Goal: Task Accomplishment & Management: Manage account settings

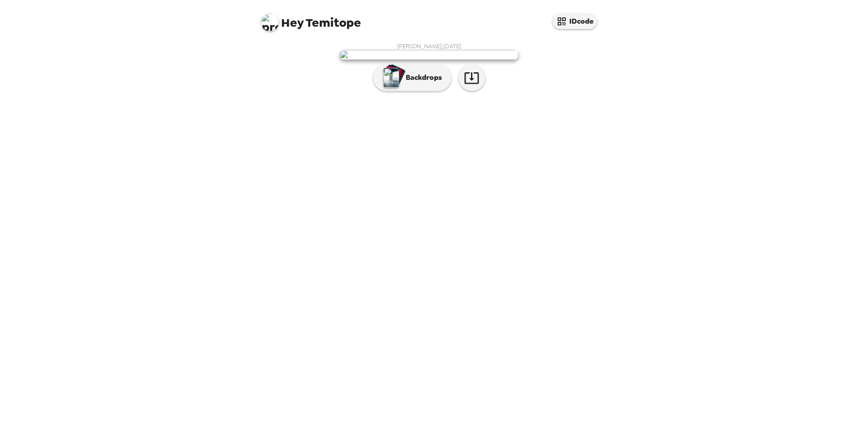
click at [433, 83] on p "Backdrops" at bounding box center [421, 77] width 41 height 11
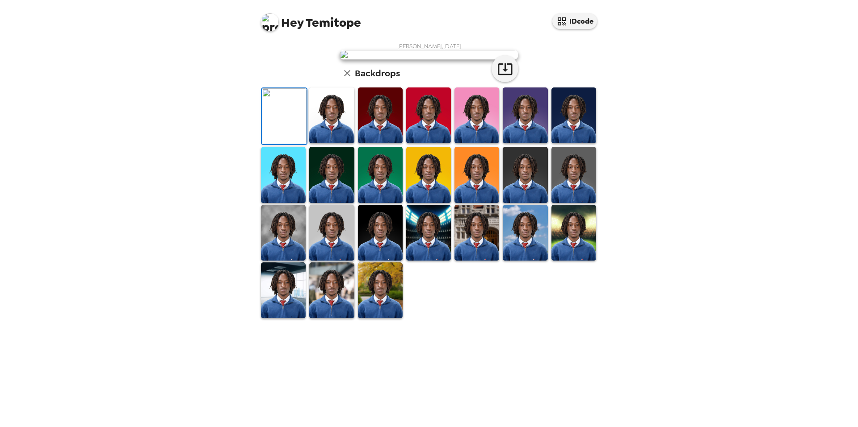
scroll to position [89, 0]
click at [386, 143] on img at bounding box center [380, 116] width 45 height 56
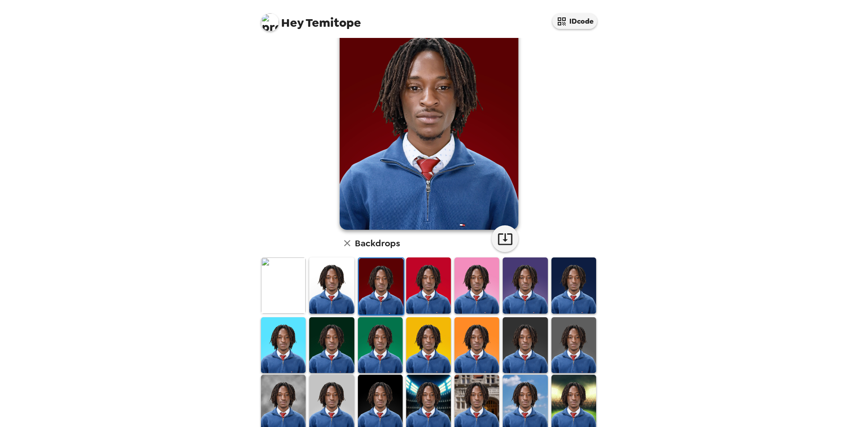
scroll to position [0, 0]
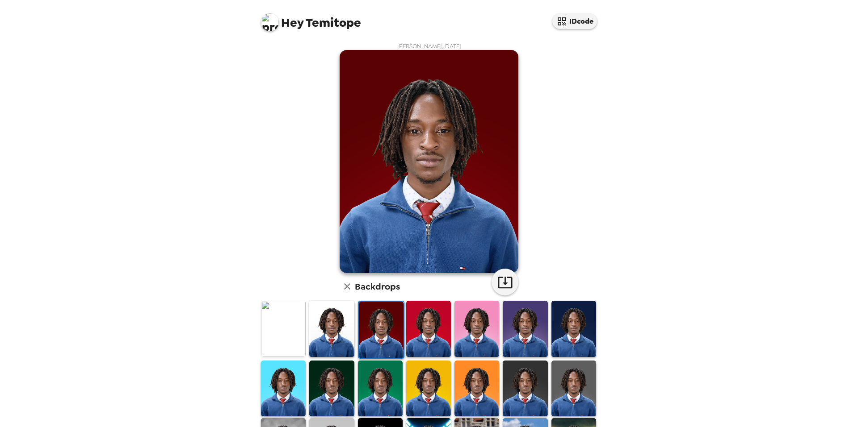
click at [442, 336] on img at bounding box center [428, 329] width 45 height 56
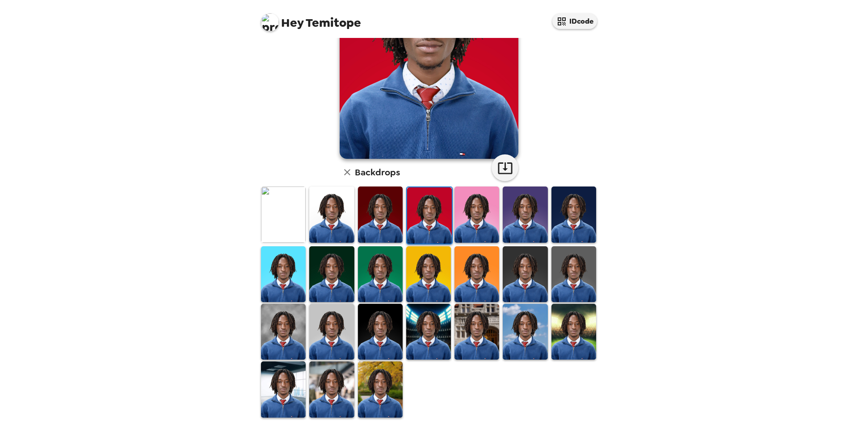
click at [342, 229] on img at bounding box center [331, 215] width 45 height 56
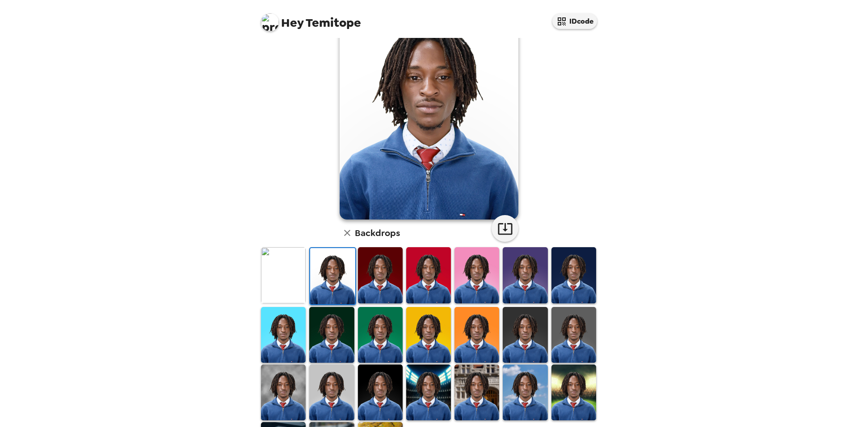
scroll to position [114, 0]
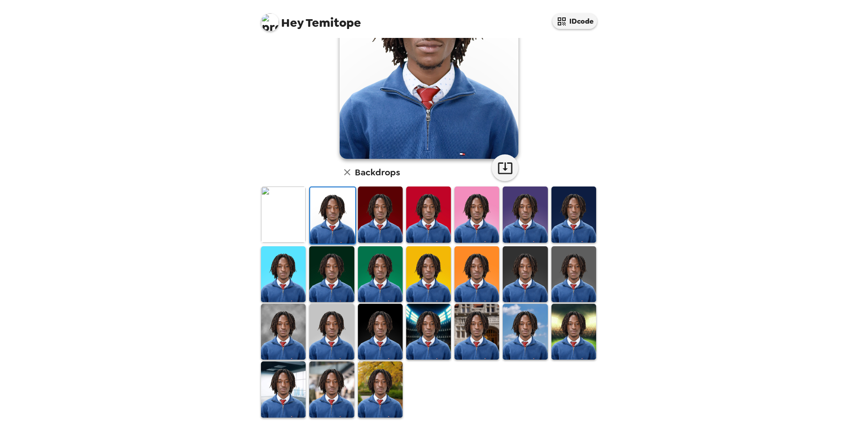
click at [346, 327] on img at bounding box center [331, 332] width 45 height 56
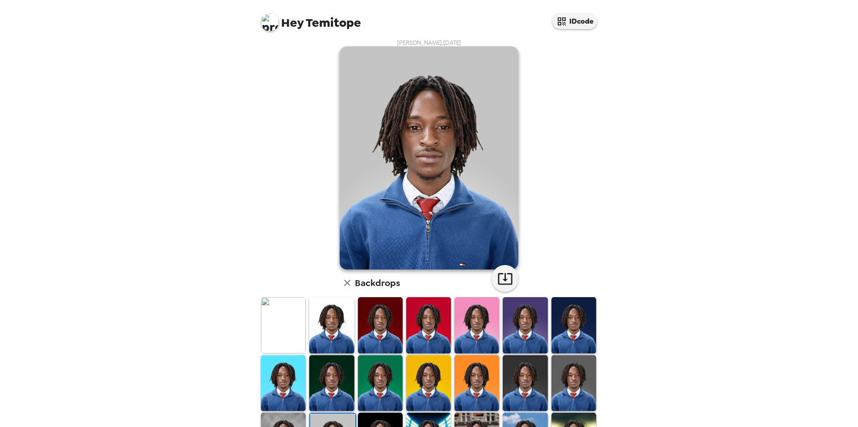
scroll to position [0, 0]
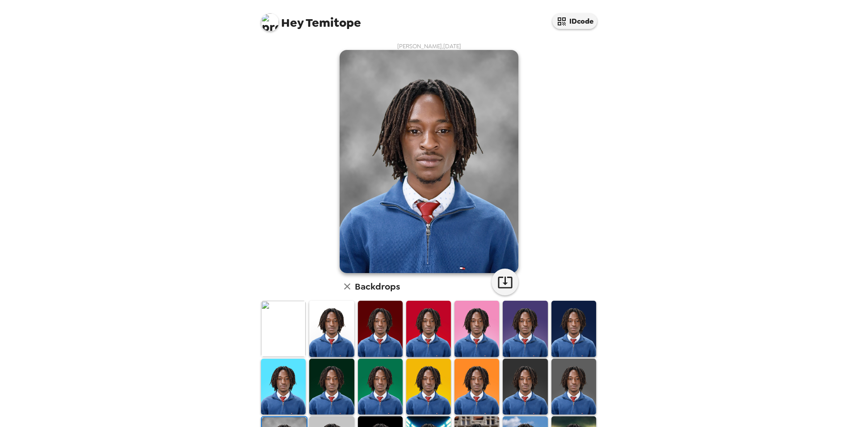
click at [330, 23] on span "Hey Temitope" at bounding box center [311, 19] width 100 height 20
click at [571, 23] on button "IDcode" at bounding box center [574, 21] width 45 height 16
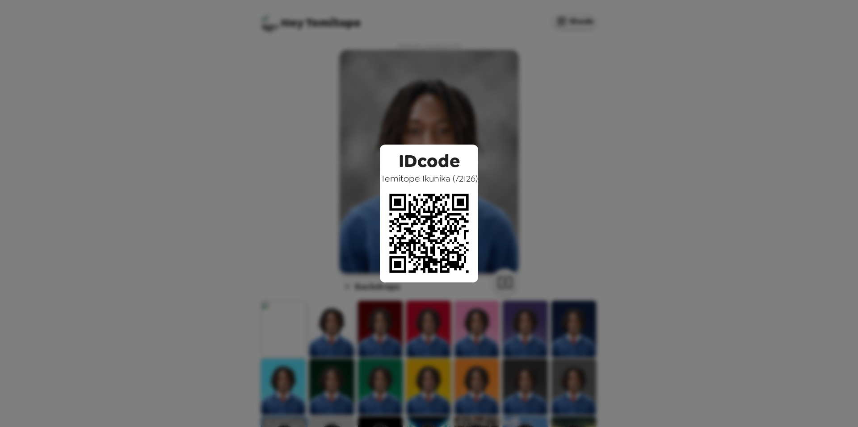
click at [504, 103] on div "IDcode Temitope Ikunika ( 72126 )" at bounding box center [429, 213] width 858 height 427
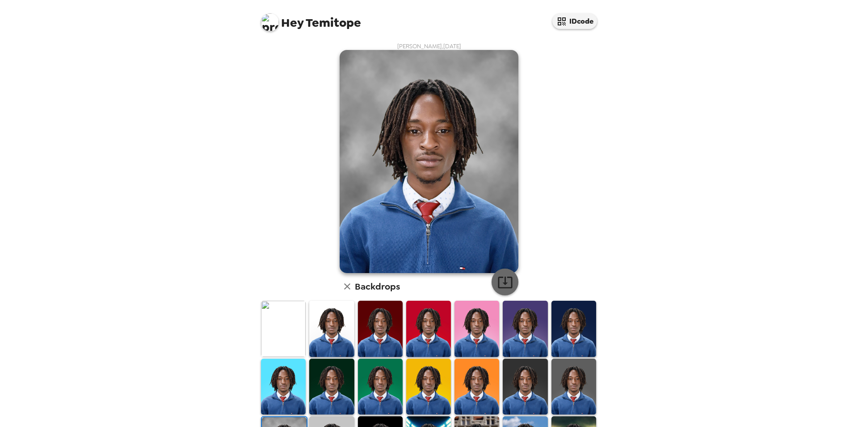
click at [504, 286] on icon "button" at bounding box center [505, 283] width 16 height 16
click at [427, 179] on img at bounding box center [428, 161] width 179 height 223
drag, startPoint x: 703, startPoint y: 180, endPoint x: 697, endPoint y: 175, distance: 8.0
click at [703, 180] on div "Hey Temitope IDcode Temitope Ikunika , 09-09-2025 Backdrops" at bounding box center [429, 213] width 858 height 427
